Goal: Communication & Community: Answer question/provide support

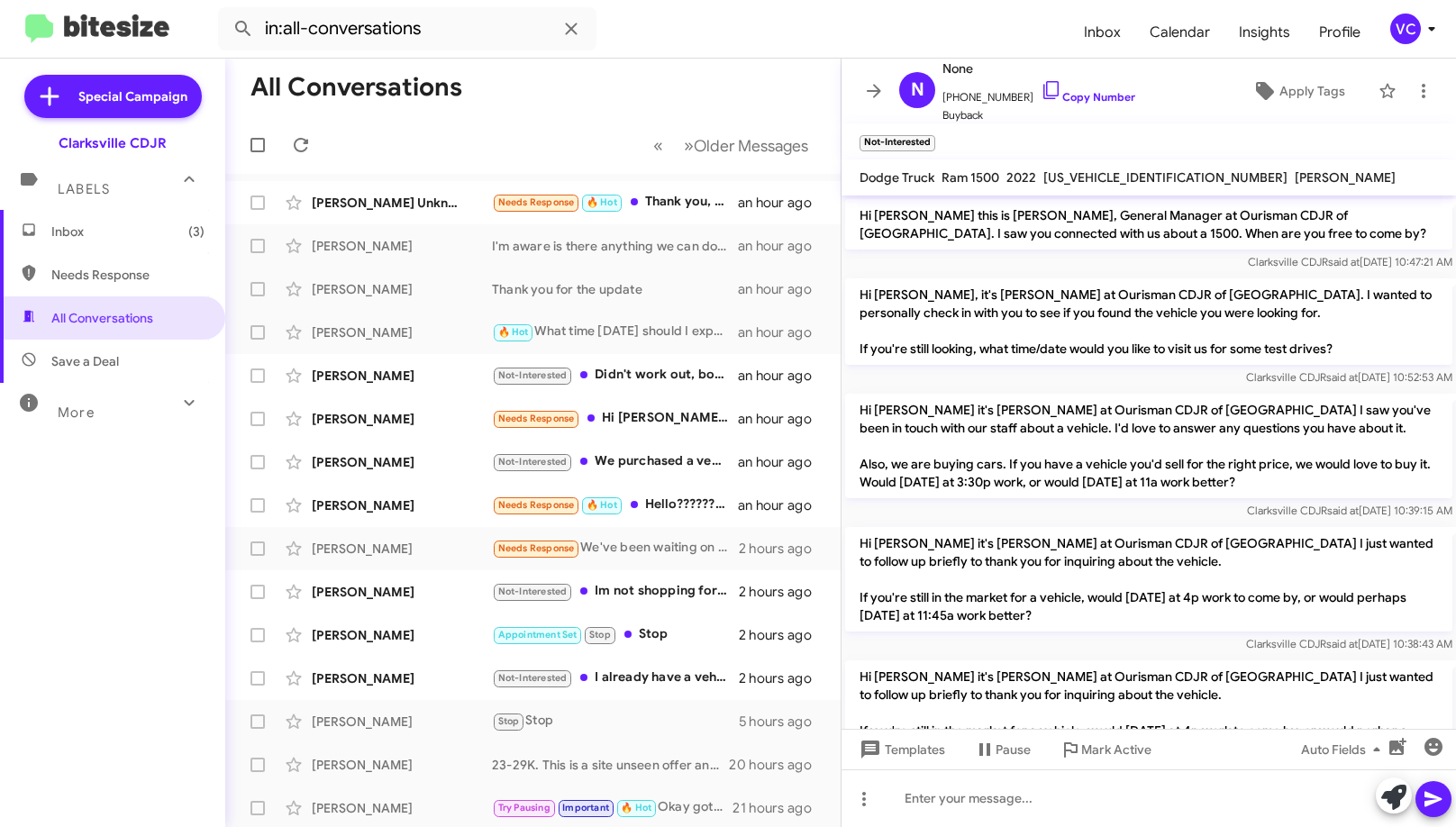
scroll to position [834, 0]
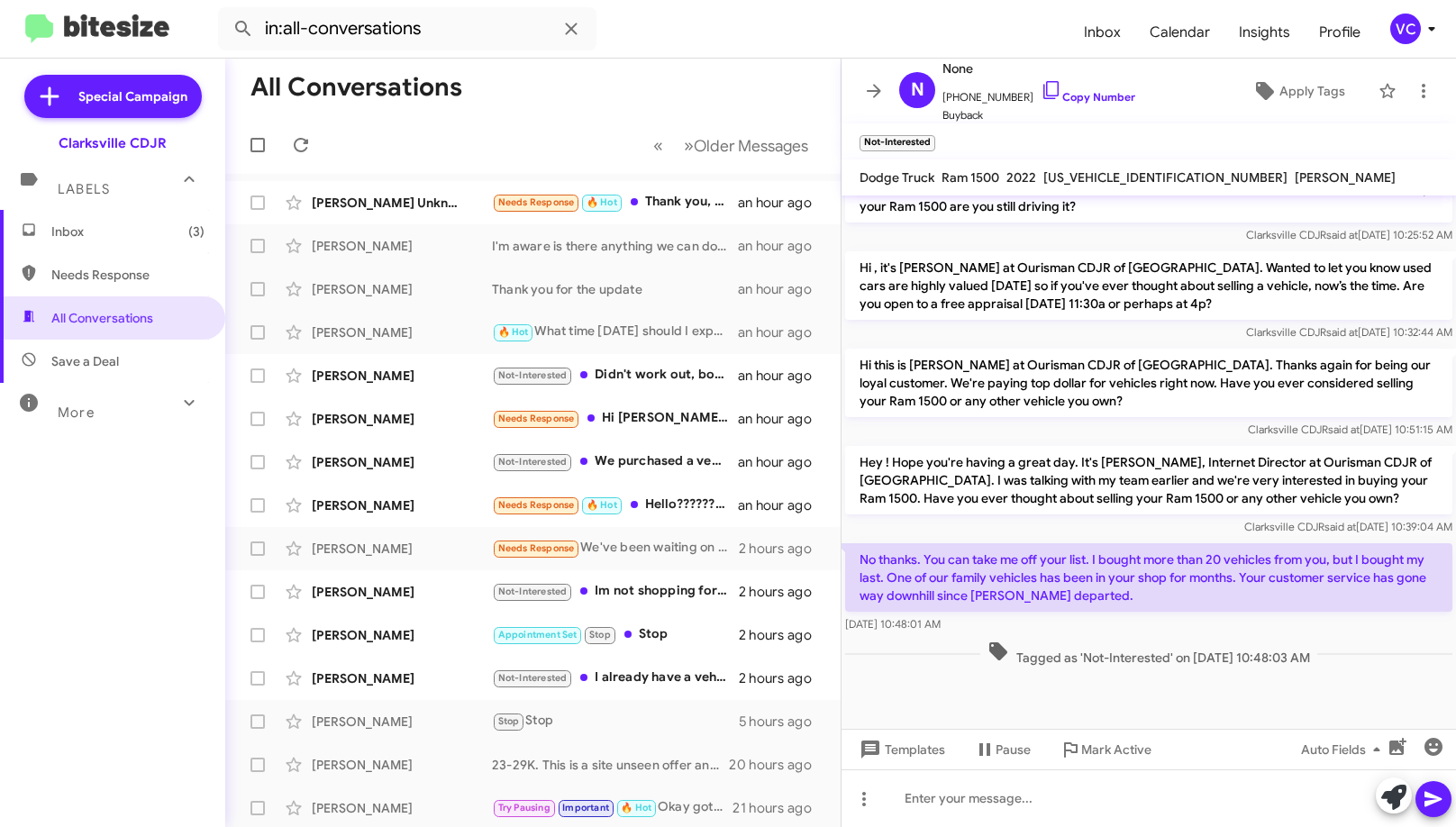
click at [554, 126] on mat-toolbar-row "« Previous » Next Older Messages" at bounding box center [533, 145] width 615 height 57
click at [303, 141] on icon at bounding box center [301, 145] width 21 height 21
drag, startPoint x: 583, startPoint y: 74, endPoint x: 596, endPoint y: 80, distance: 14.3
click at [584, 73] on mat-toolbar-row "All Conversations" at bounding box center [533, 86] width 615 height 57
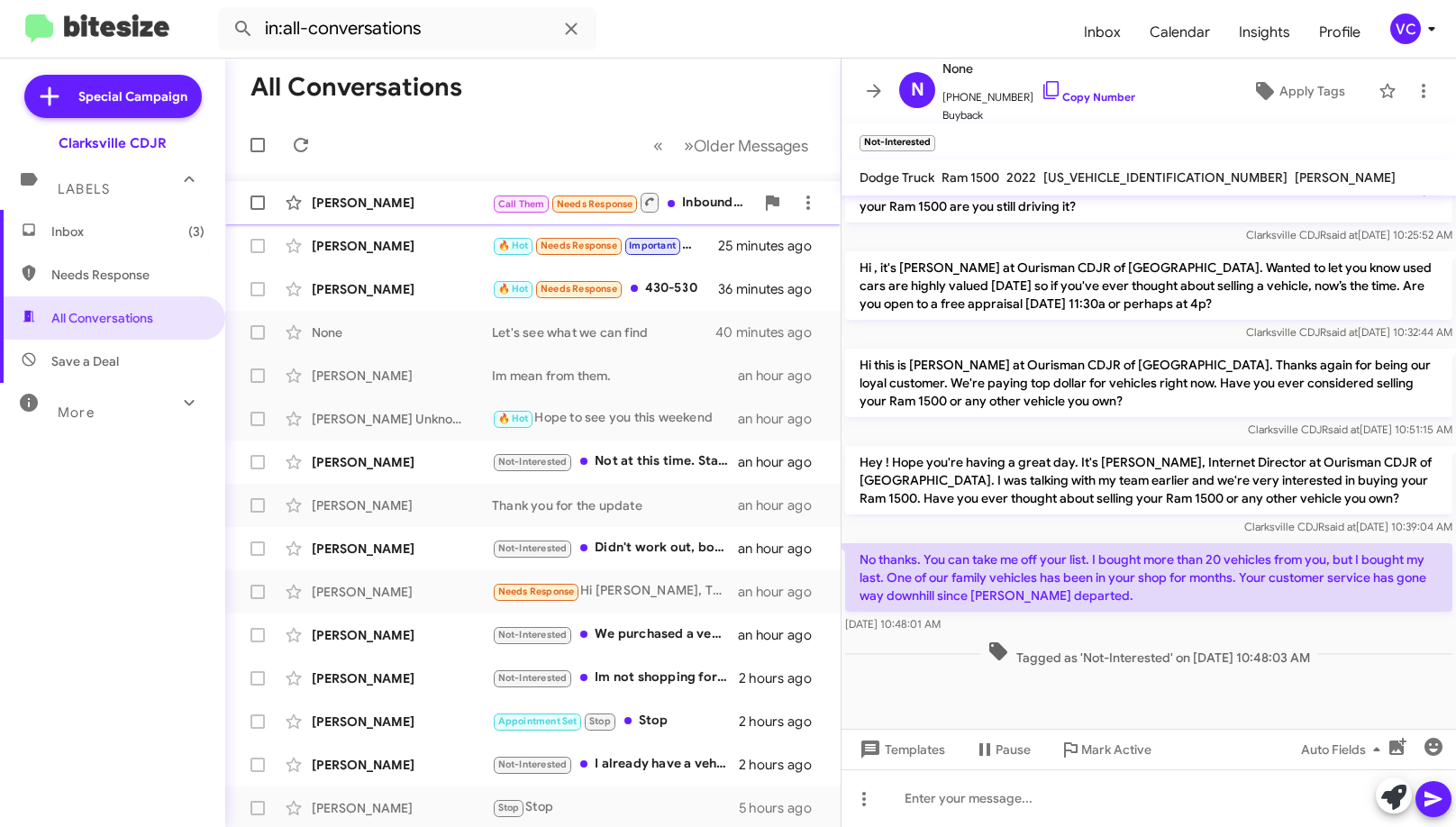
click at [395, 203] on div "[PERSON_NAME]" at bounding box center [402, 203] width 181 height 18
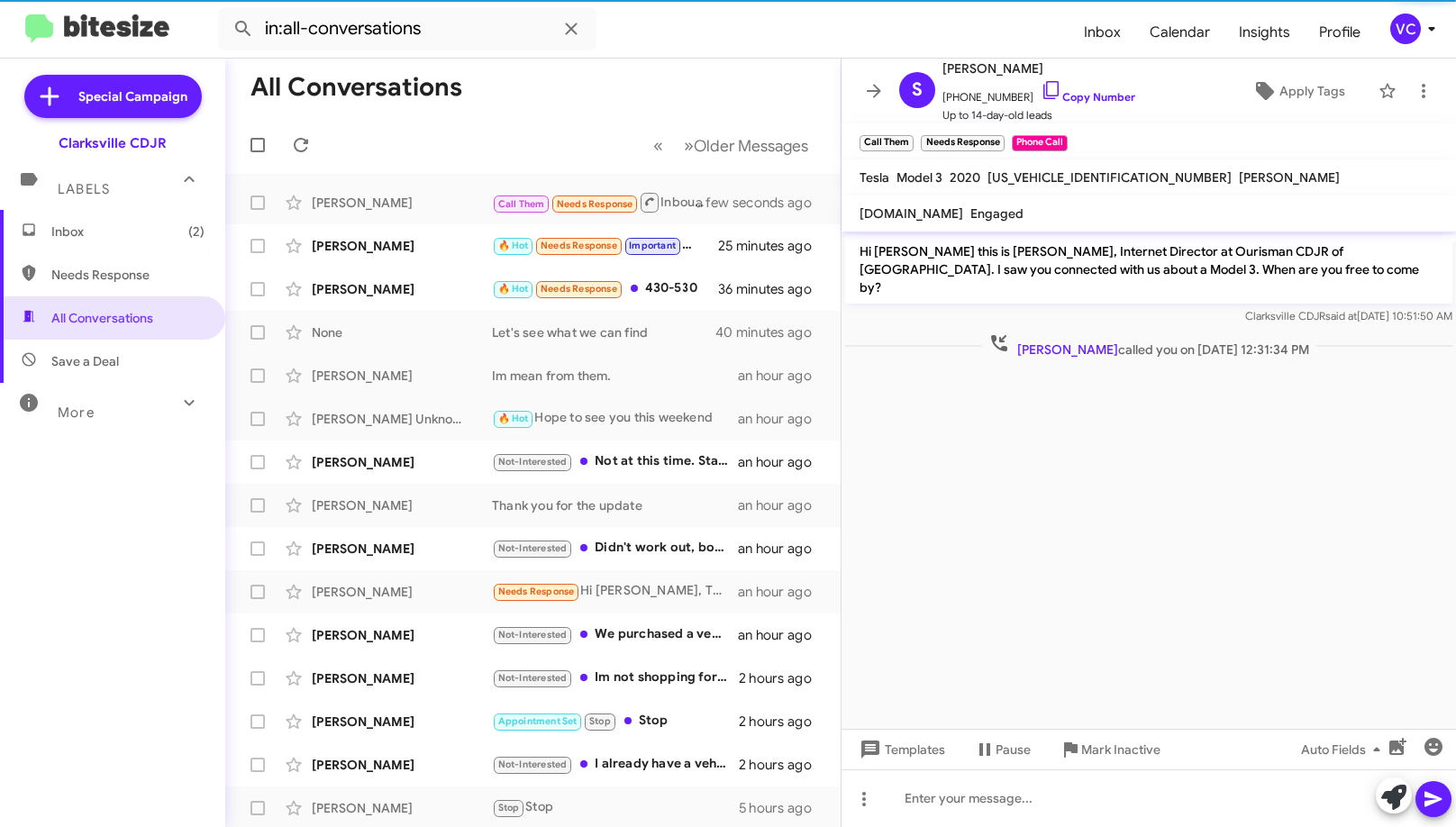
click at [1235, 450] on cdk-virtual-scroll-viewport "Hi [PERSON_NAME] this is [PERSON_NAME], Internet Director at Ourisman CDJR of […" at bounding box center [1148, 480] width 614 height 497
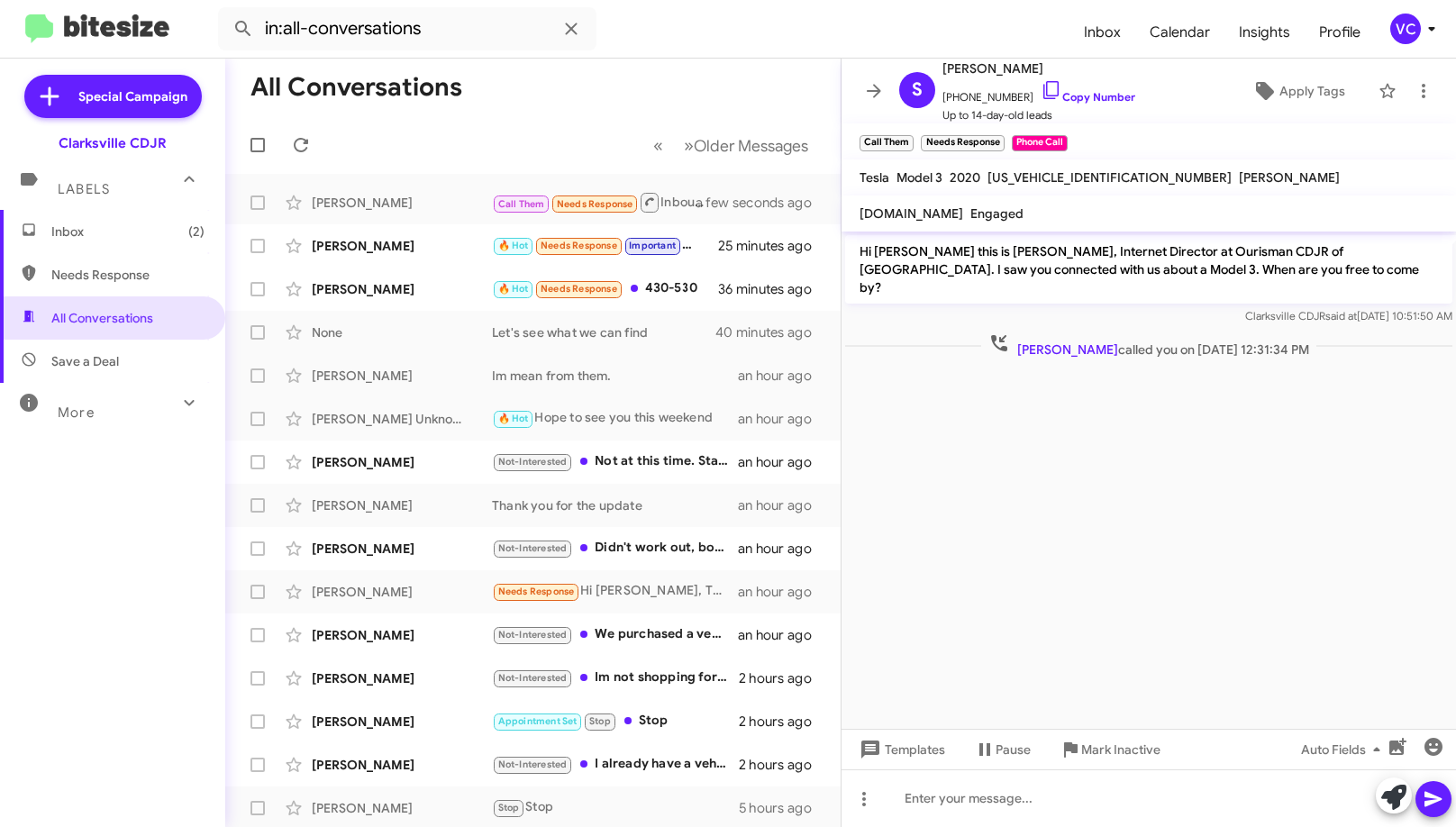
click at [1238, 462] on cdk-virtual-scroll-viewport "Hi [PERSON_NAME] this is [PERSON_NAME], Internet Director at Ourisman CDJR of […" at bounding box center [1148, 480] width 614 height 497
click at [1239, 464] on cdk-virtual-scroll-viewport "Hi [PERSON_NAME] this is [PERSON_NAME], Internet Director at Ourisman CDJR of […" at bounding box center [1148, 480] width 614 height 497
click at [1140, 518] on cdk-virtual-scroll-viewport "Hi [PERSON_NAME] this is [PERSON_NAME], Internet Director at Ourisman CDJR of […" at bounding box center [1148, 480] width 614 height 497
click at [1114, 523] on cdk-virtual-scroll-viewport "Hi [PERSON_NAME] this is [PERSON_NAME], Internet Director at Ourisman CDJR of […" at bounding box center [1148, 480] width 614 height 497
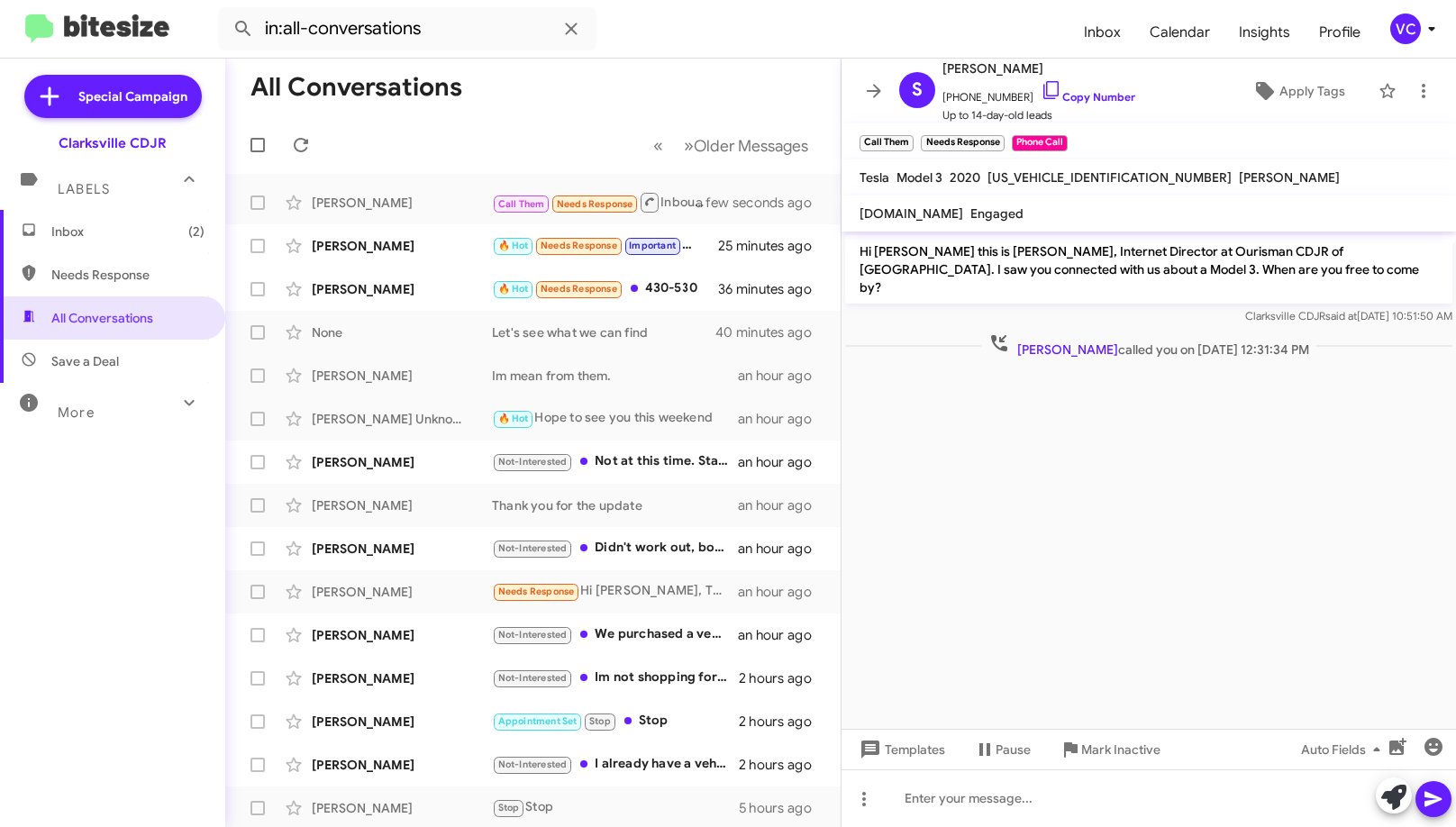
click at [1114, 523] on cdk-virtual-scroll-viewport "Hi [PERSON_NAME] this is [PERSON_NAME], Internet Director at Ourisman CDJR of […" at bounding box center [1148, 480] width 614 height 497
click at [1114, 520] on cdk-virtual-scroll-viewport "Hi [PERSON_NAME] this is [PERSON_NAME], Internet Director at Ourisman CDJR of […" at bounding box center [1148, 480] width 614 height 497
click at [1123, 92] on link "Copy Number" at bounding box center [1087, 97] width 94 height 14
drag, startPoint x: 1109, startPoint y: 510, endPoint x: 1249, endPoint y: 195, distance: 344.7
click at [1110, 510] on cdk-virtual-scroll-viewport "Hi [PERSON_NAME] this is [PERSON_NAME], Internet Director at Ourisman CDJR of […" at bounding box center [1148, 480] width 614 height 497
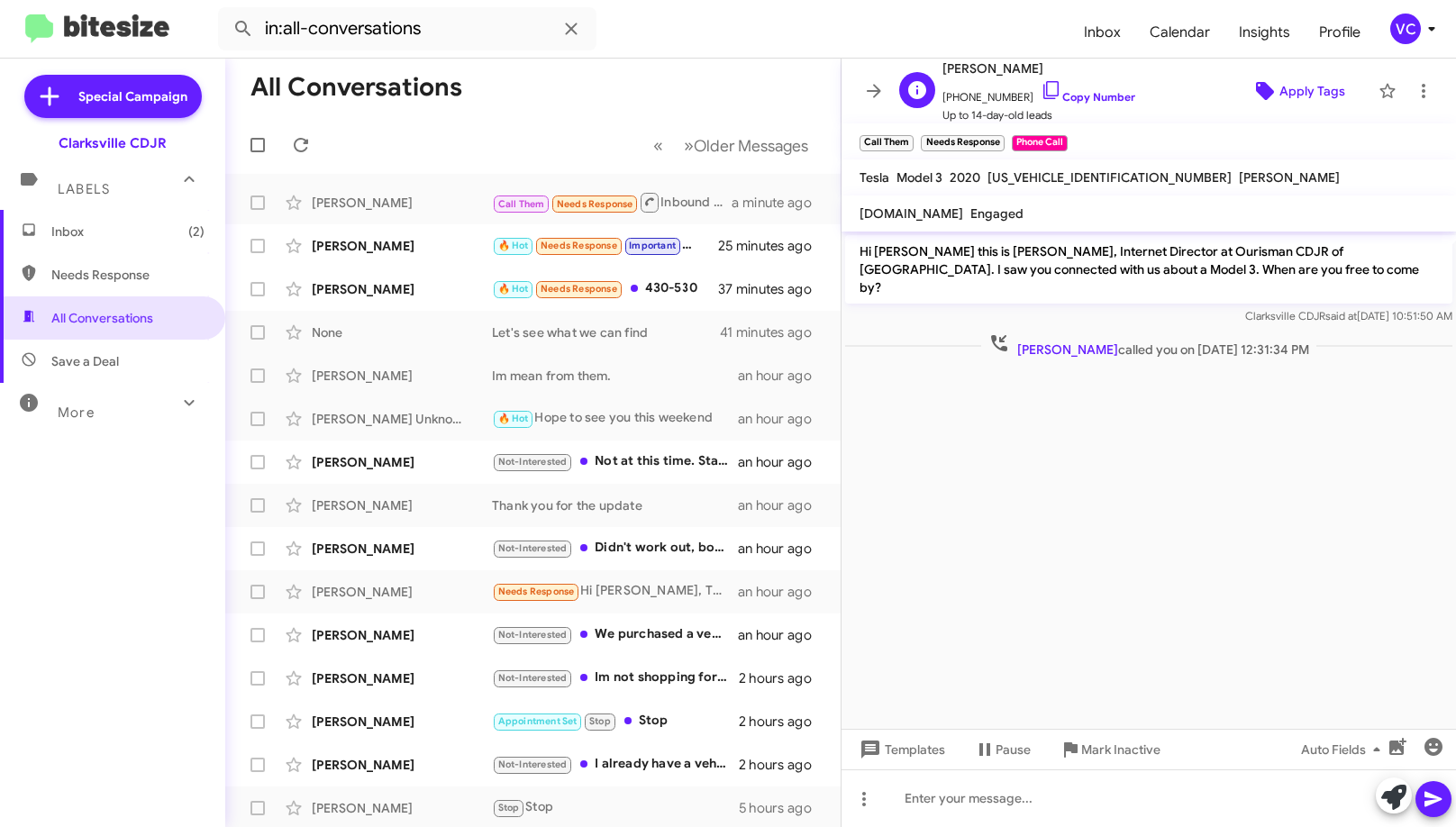
click at [1303, 97] on span "Apply Tags" at bounding box center [1312, 90] width 66 height 32
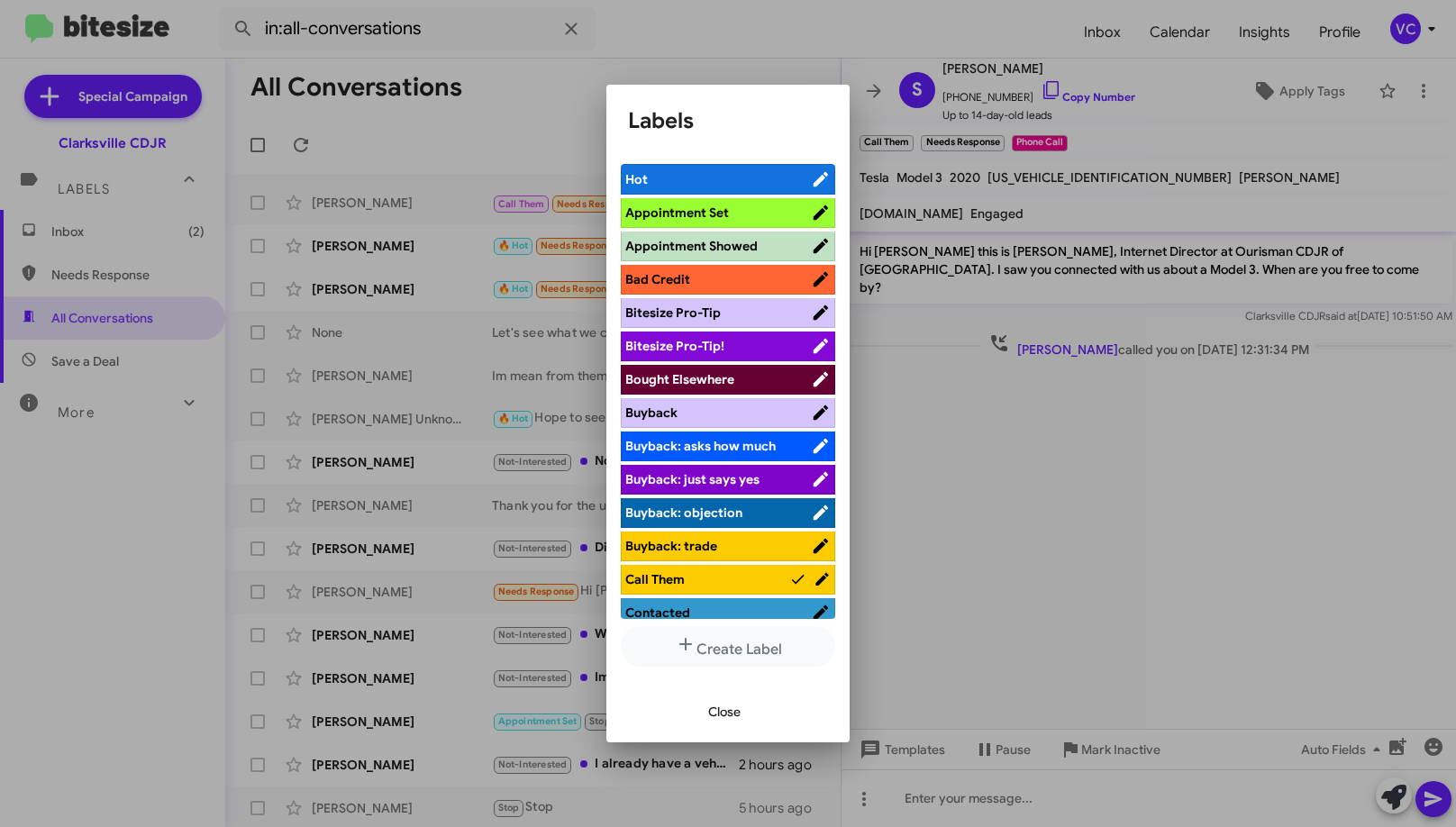
click at [668, 375] on span "Bought Elsewhere" at bounding box center [679, 379] width 109 height 17
click at [736, 715] on span "Close" at bounding box center [723, 711] width 32 height 32
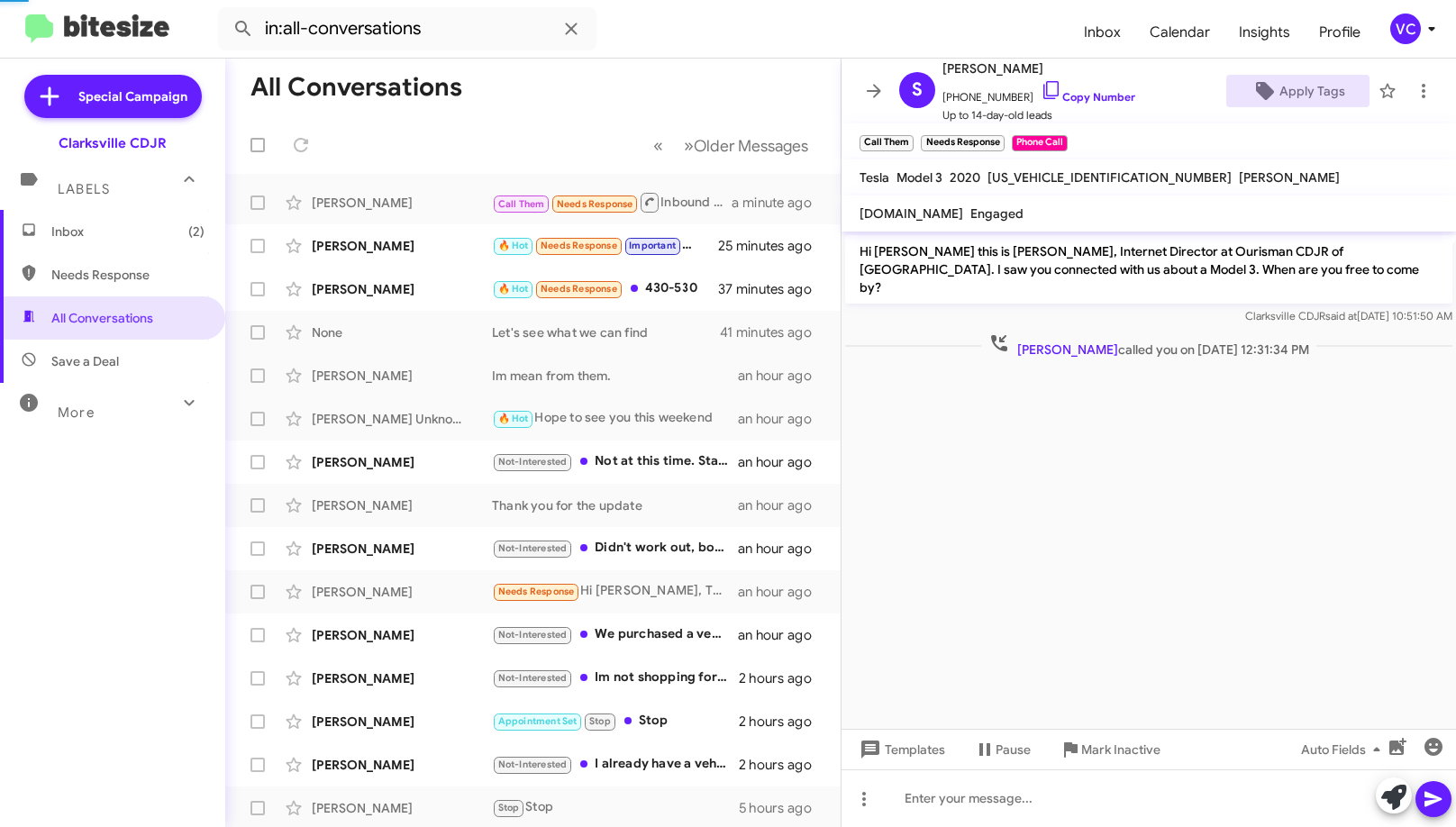
click at [1155, 574] on cdk-virtual-scroll-viewport "Hi [PERSON_NAME] this is [PERSON_NAME], Internet Director at Ourisman CDJR of […" at bounding box center [1148, 480] width 614 height 497
click at [1072, 143] on span "×" at bounding box center [1065, 134] width 15 height 21
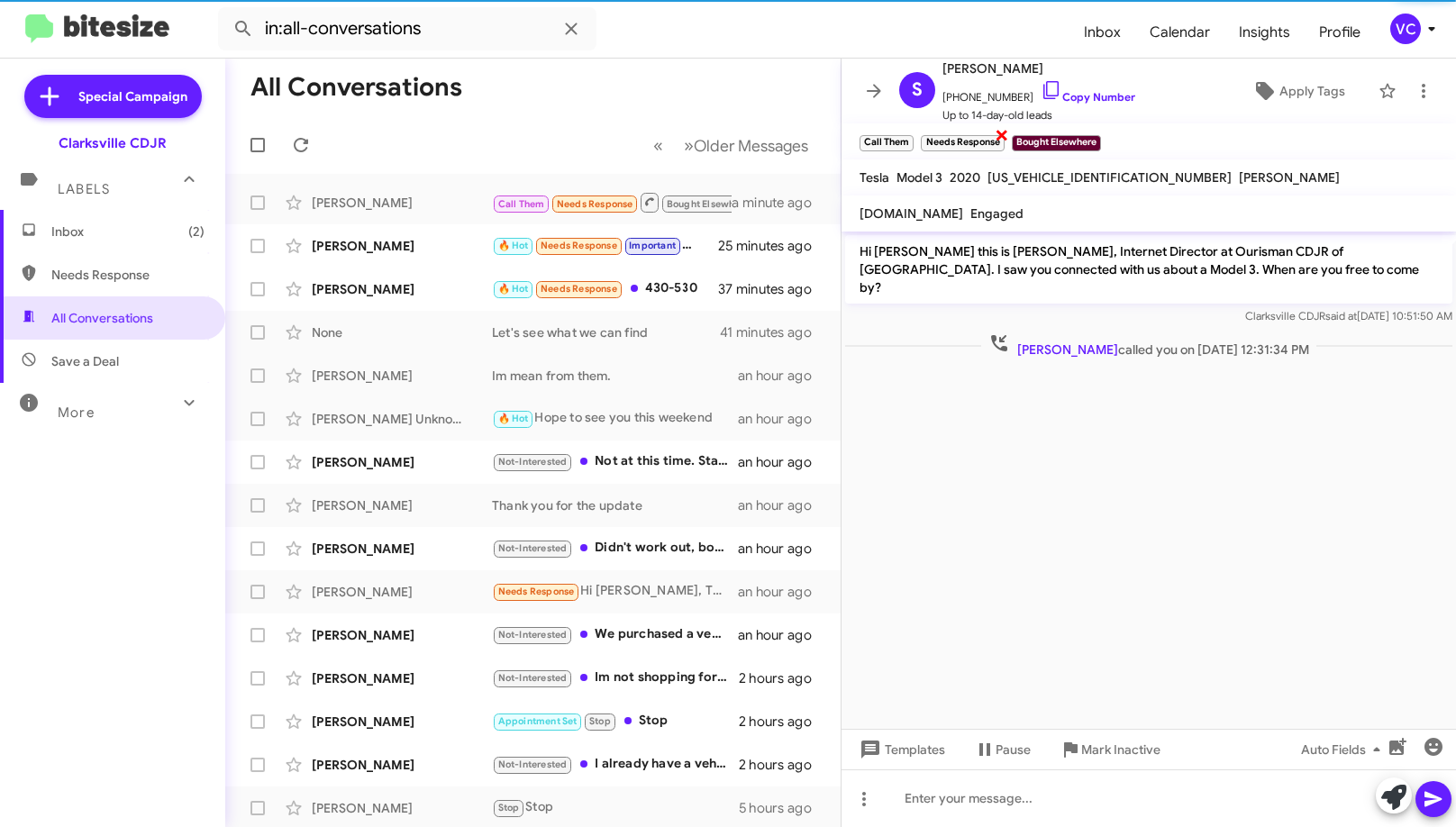
click at [1009, 132] on span "×" at bounding box center [1002, 134] width 15 height 21
click at [1044, 519] on cdk-virtual-scroll-viewport "Hi [PERSON_NAME] this is [PERSON_NAME], Internet Director at Ourisman CDJR of […" at bounding box center [1148, 480] width 614 height 497
